Goal: Navigation & Orientation: Understand site structure

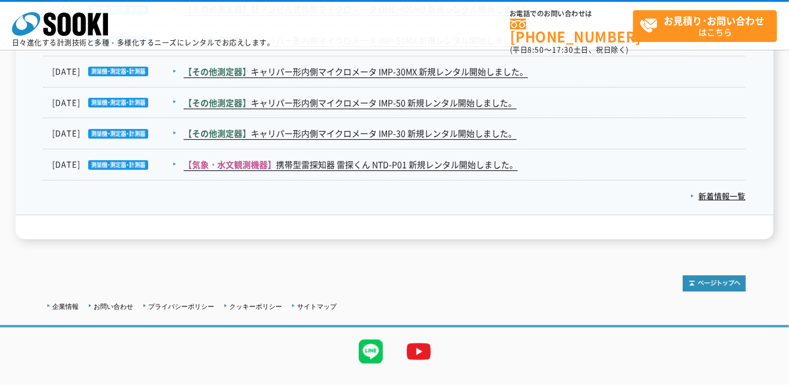
scroll to position [2321, 0]
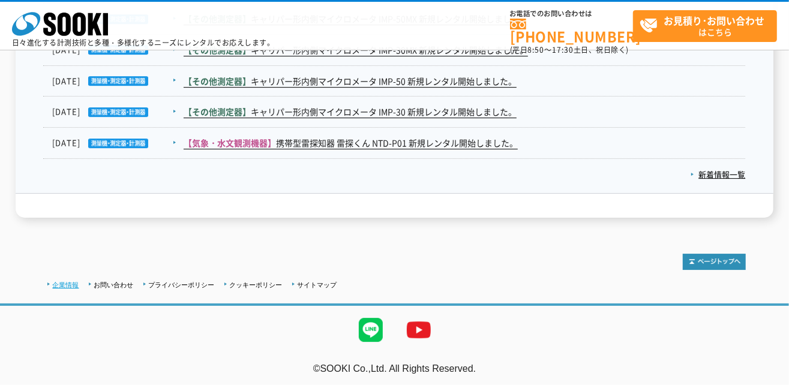
click at [73, 281] on link "企業情報" at bounding box center [66, 284] width 26 height 7
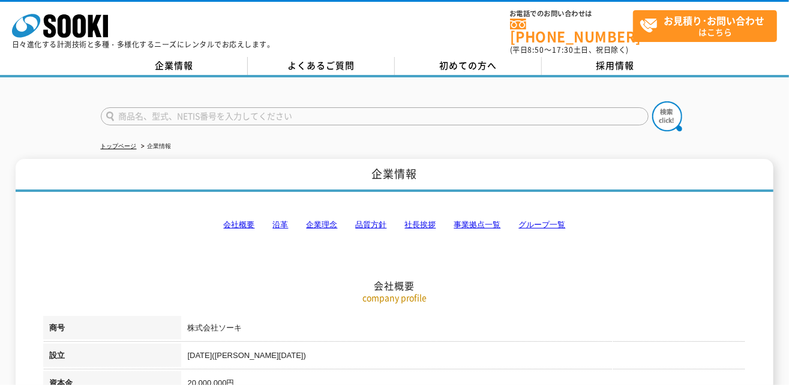
click at [421, 220] on link "社長挨拶" at bounding box center [419, 224] width 31 height 9
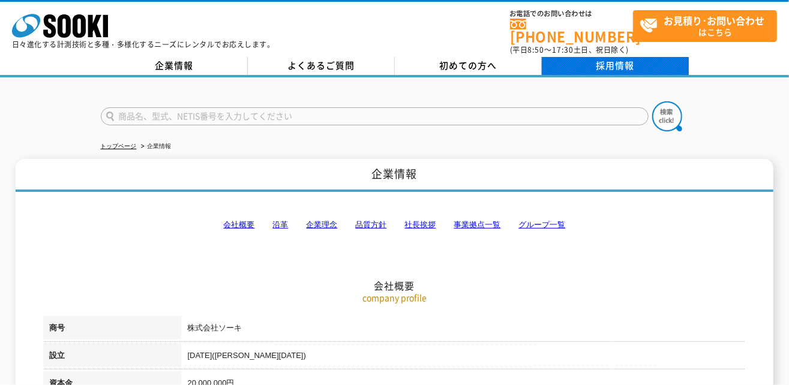
click at [605, 57] on link "採用情報" at bounding box center [615, 66] width 147 height 18
